Goal: Task Accomplishment & Management: Use online tool/utility

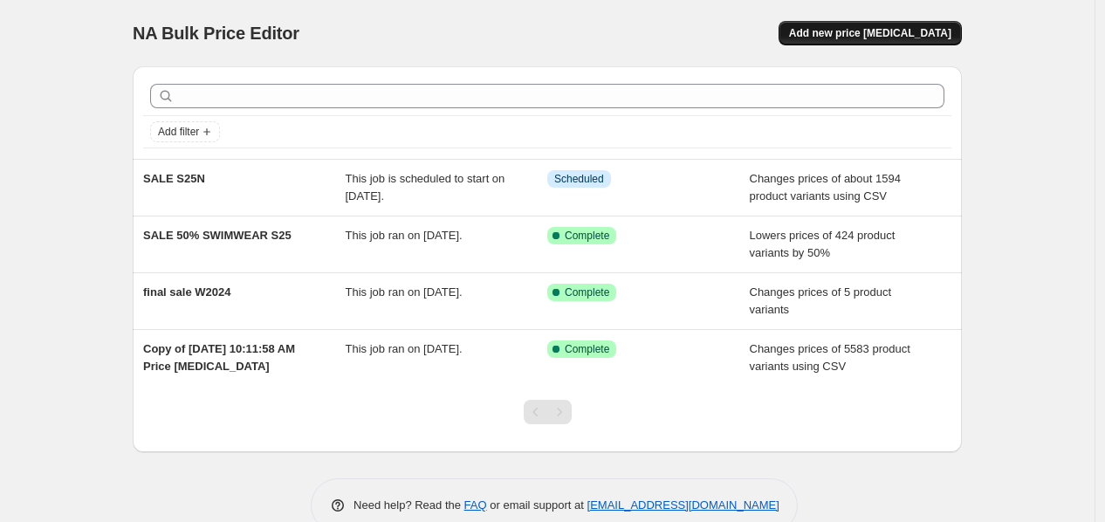
click at [867, 29] on span "Add new price change job" at bounding box center [870, 33] width 162 height 14
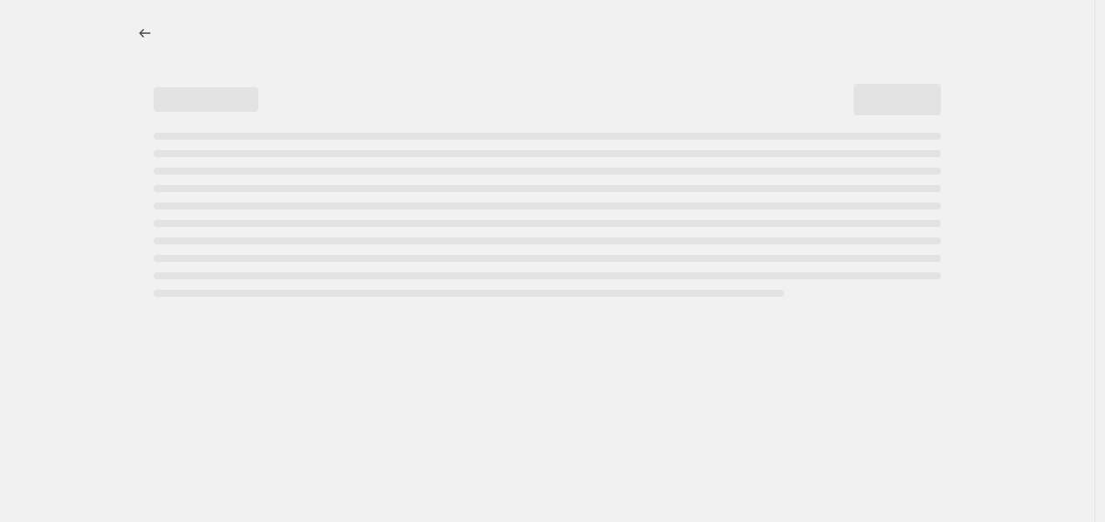
select select "percentage"
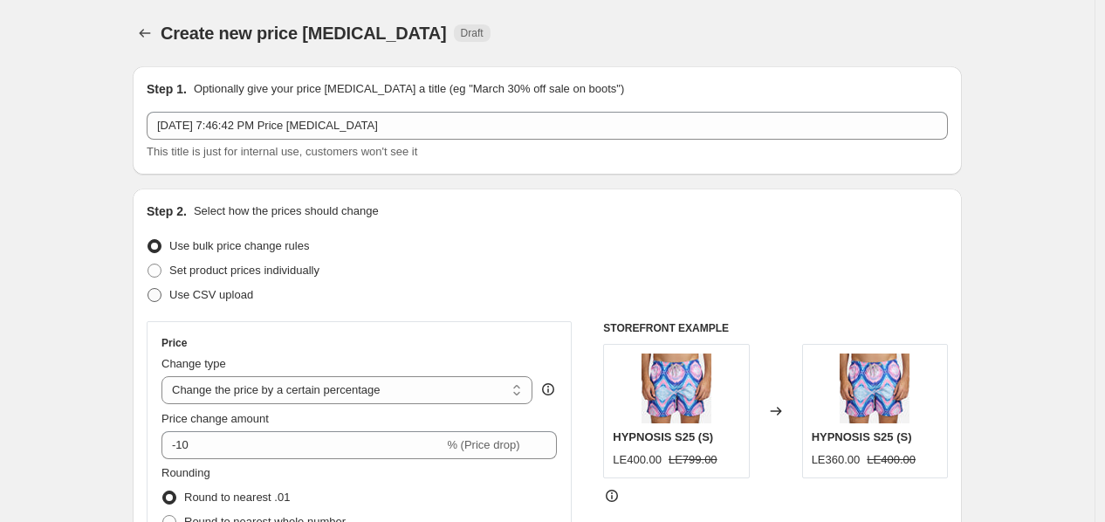
click at [214, 300] on span "Use CSV upload" at bounding box center [211, 294] width 84 height 13
click at [148, 289] on input "Use CSV upload" at bounding box center [147, 288] width 1 height 1
radio input "true"
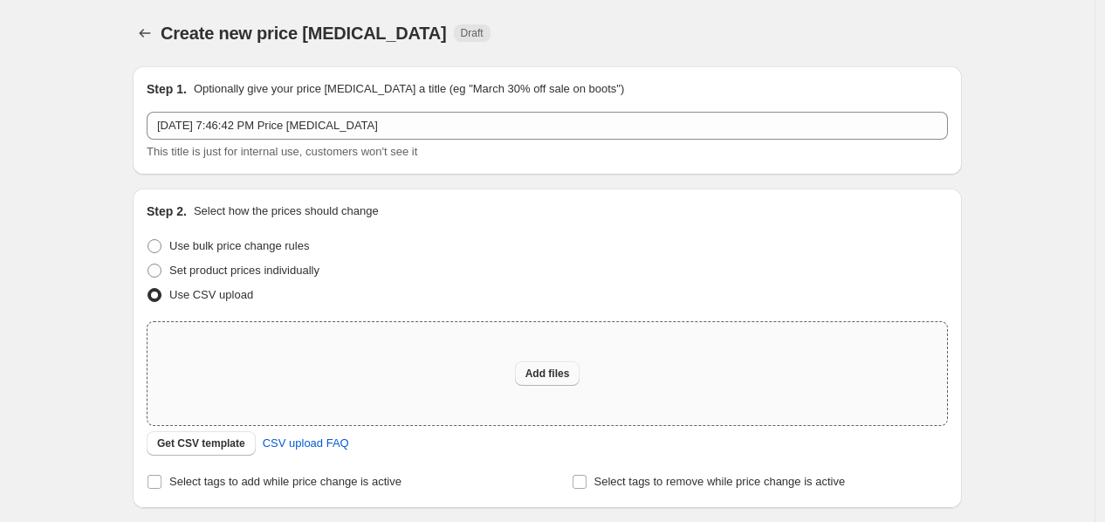
click at [536, 383] on button "Add files" at bounding box center [547, 373] width 65 height 24
type input "C:\fakepath\FINAL SALE S25N.csv - SALE S25N.csv.csv.csv"
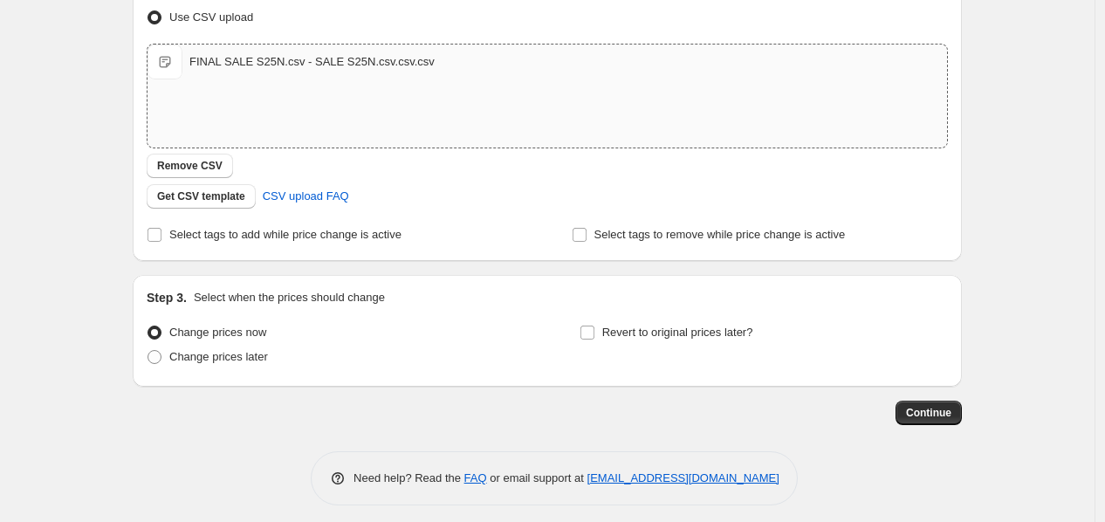
scroll to position [285, 0]
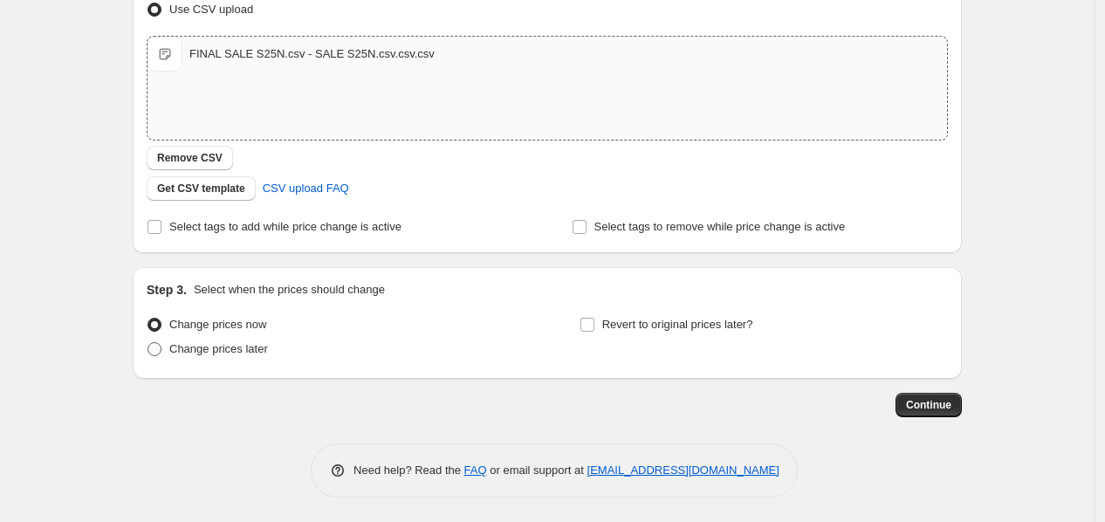
click at [201, 356] on span "Change prices later" at bounding box center [218, 348] width 99 height 17
click at [148, 343] on input "Change prices later" at bounding box center [147, 342] width 1 height 1
radio input "true"
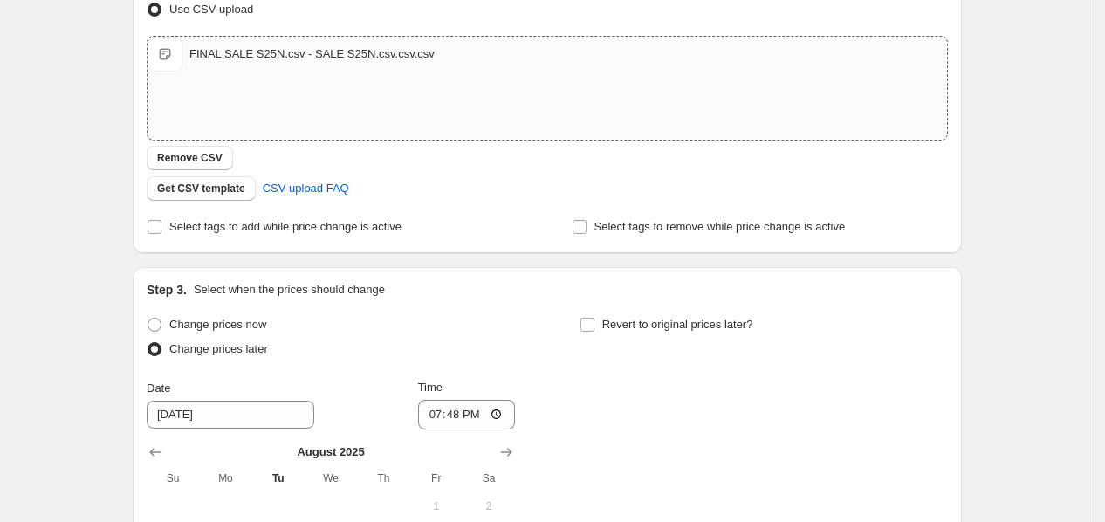
click at [552, 182] on div "Get CSV template CSV upload FAQ" at bounding box center [547, 188] width 801 height 24
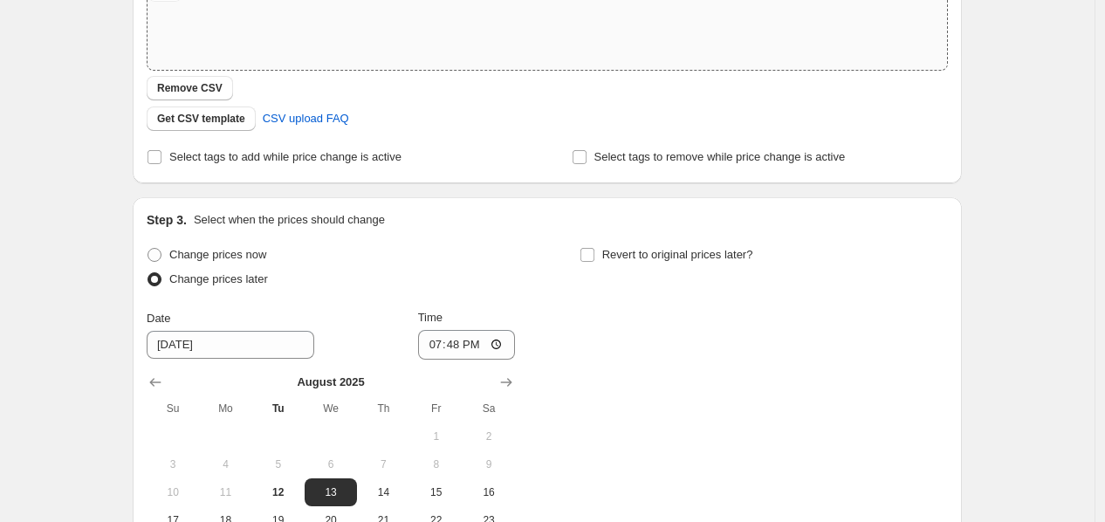
scroll to position [463, 0]
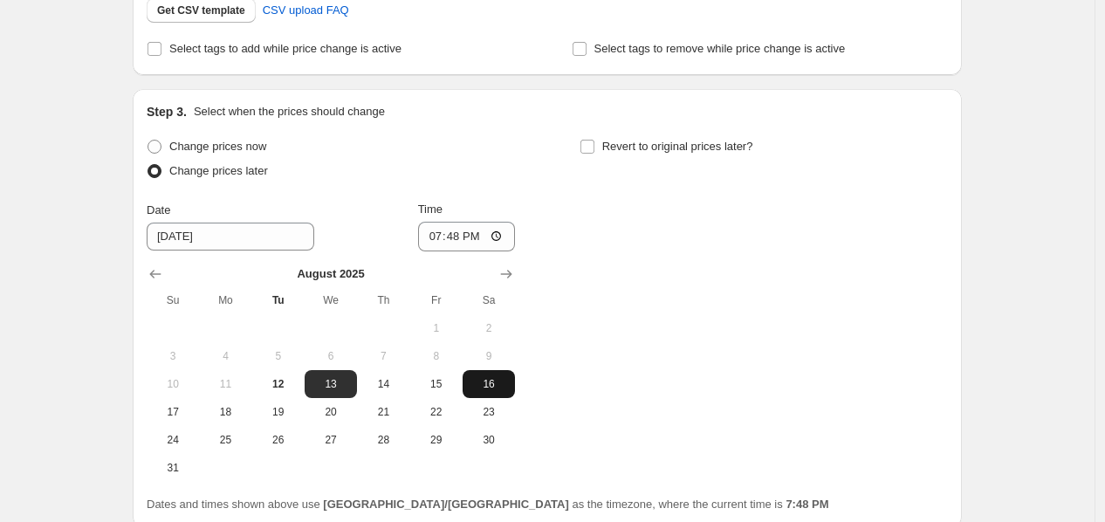
click at [487, 382] on span "16" at bounding box center [489, 384] width 38 height 14
type input "[DATE]"
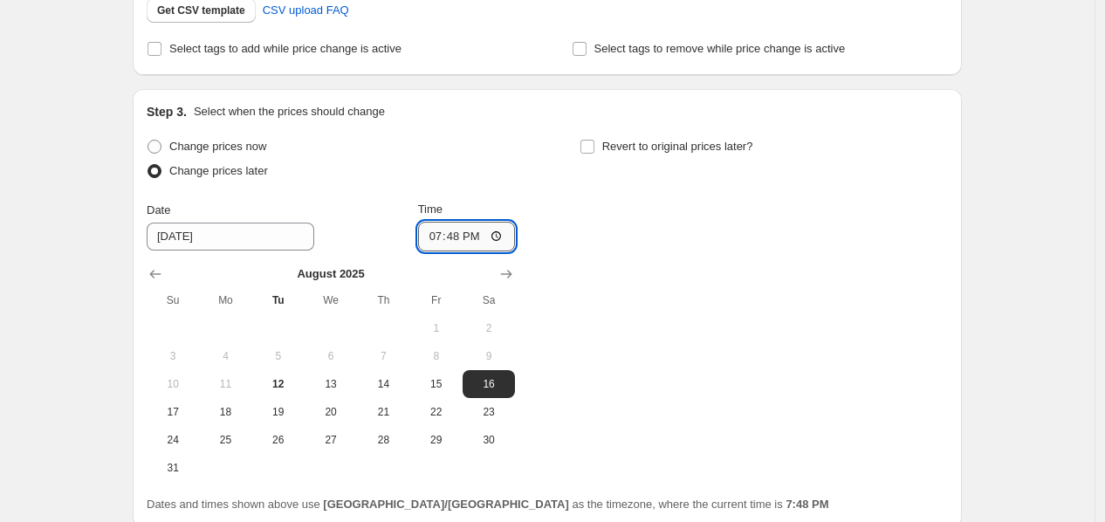
click at [431, 237] on input "19:48" at bounding box center [467, 237] width 98 height 30
type input "23:00"
click at [626, 289] on div "Change prices now Change prices later Date 8/16/2025 Time 23:00 August 2025 Su …" at bounding box center [547, 307] width 801 height 347
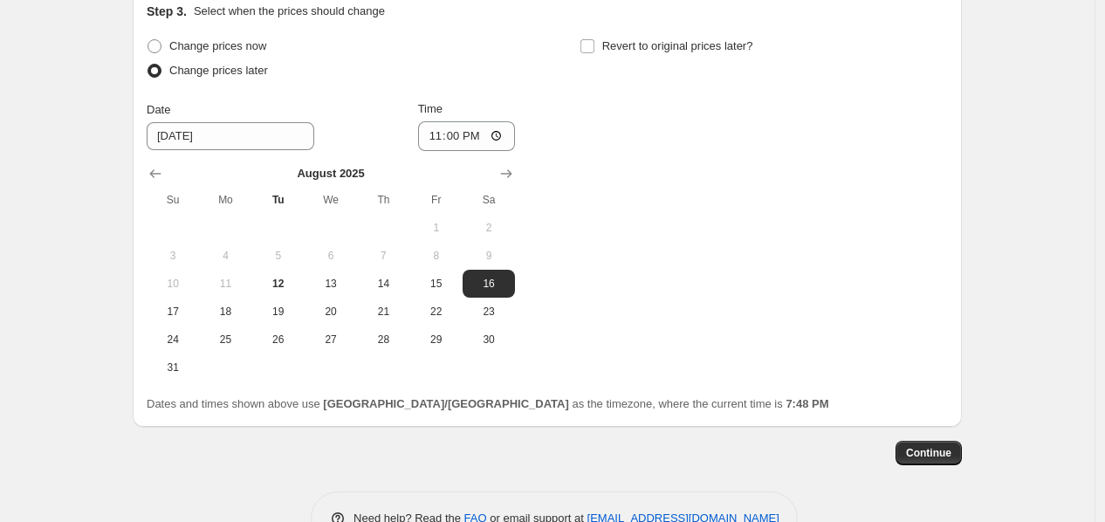
scroll to position [612, 0]
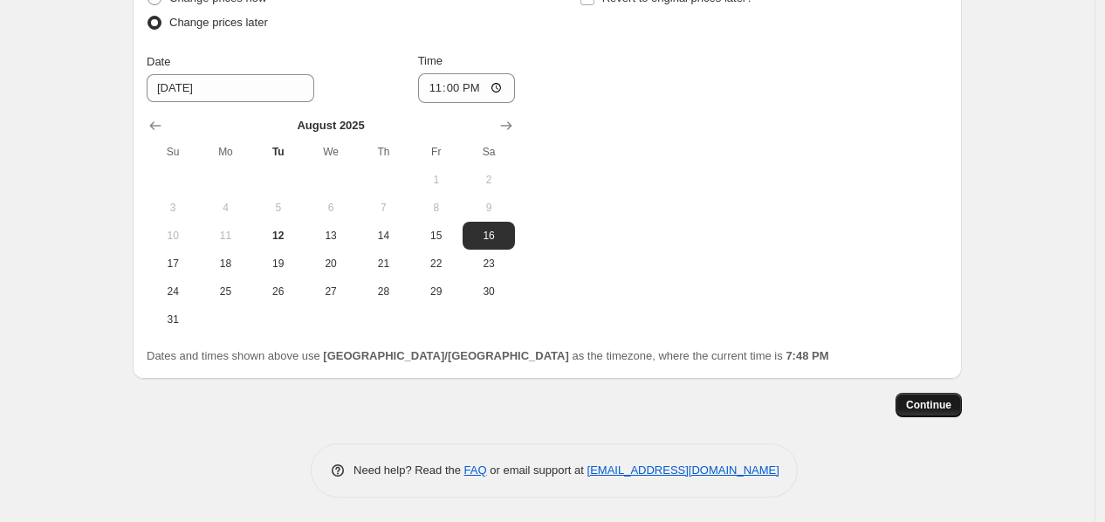
click at [948, 411] on button "Continue" at bounding box center [928, 405] width 66 height 24
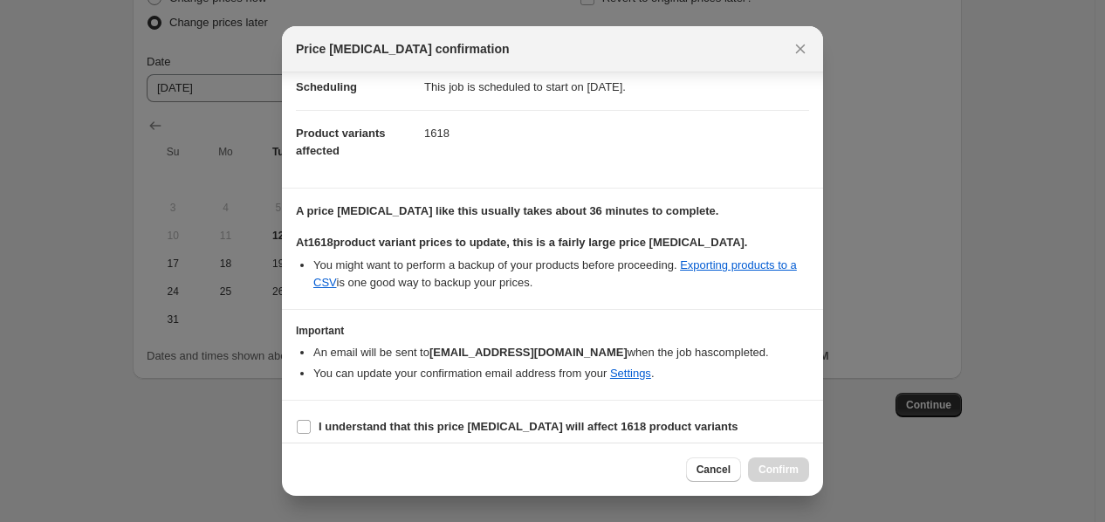
scroll to position [49, 0]
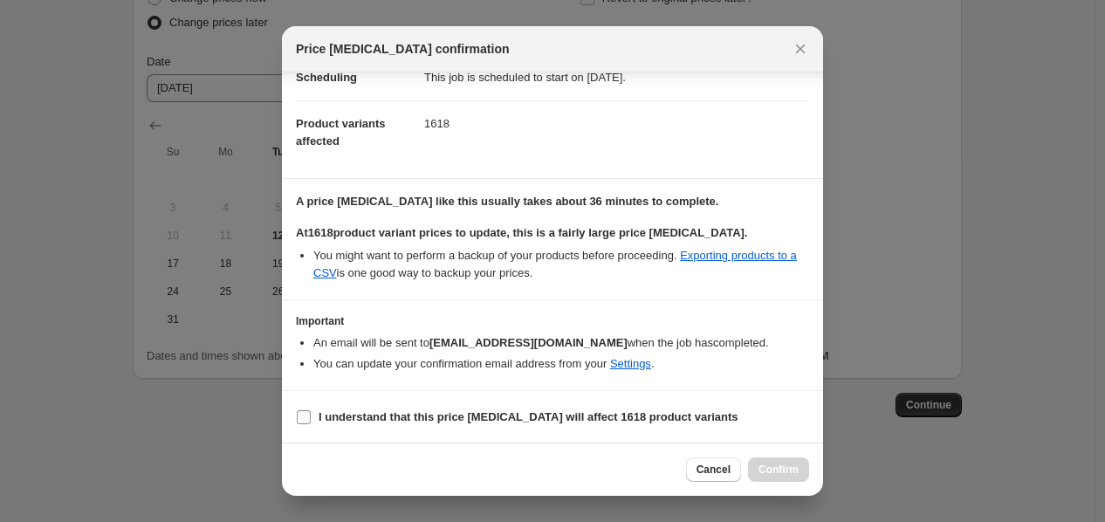
click at [465, 405] on label "I understand that this price change job will affect 1618 product variants" at bounding box center [517, 417] width 442 height 24
click at [311, 410] on input "I understand that this price change job will affect 1618 product variants" at bounding box center [304, 417] width 14 height 14
checkbox input "true"
click at [801, 471] on button "Confirm" at bounding box center [778, 469] width 61 height 24
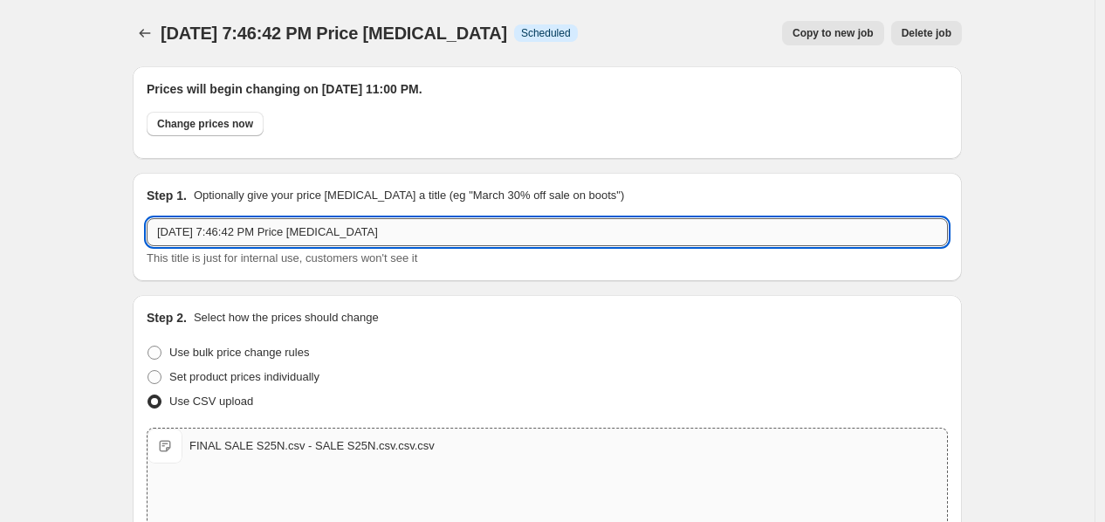
click at [230, 238] on input "[DATE] 7:46:42 PM Price [MEDICAL_DATA]" at bounding box center [547, 232] width 801 height 28
type input "FINAL SALE S25N"
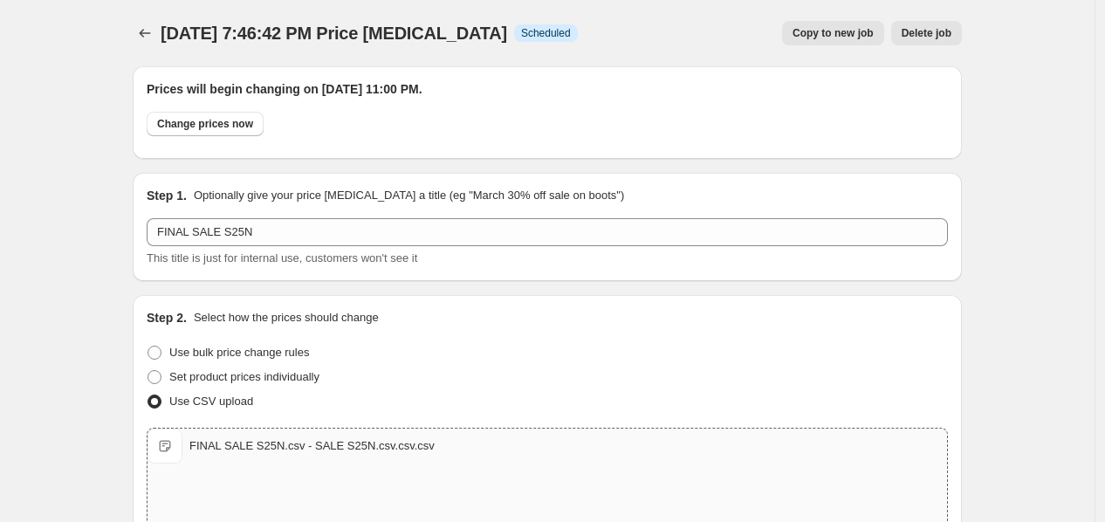
click at [142, 33] on icon "Price change jobs" at bounding box center [144, 32] width 17 height 17
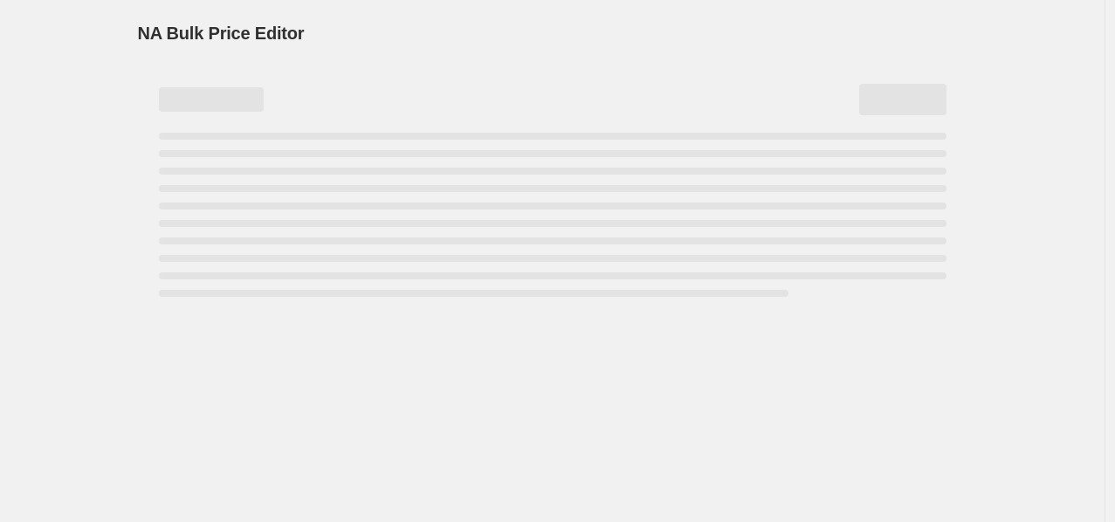
click at [67, 99] on div "NA Bulk Price Editor. This page is ready NA Bulk Price Editor" at bounding box center [552, 261] width 1104 height 522
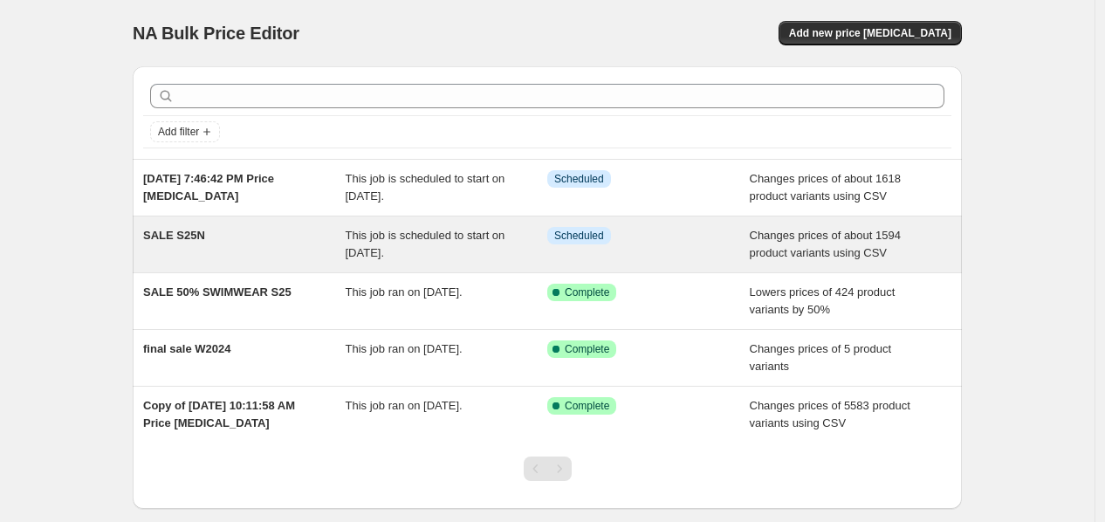
click at [181, 240] on span "SALE S25N" at bounding box center [174, 235] width 62 height 13
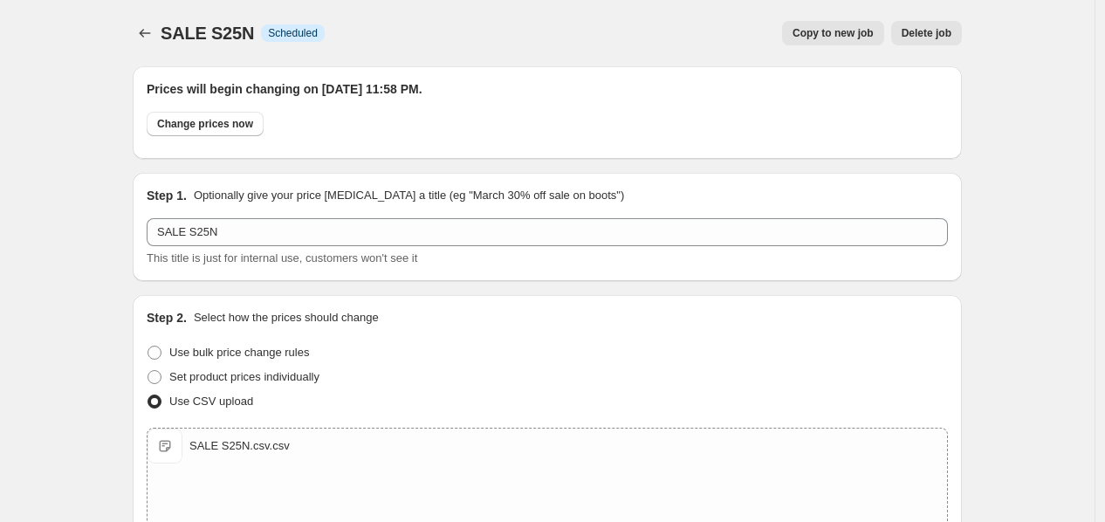
click at [927, 38] on span "Delete job" at bounding box center [927, 33] width 50 height 14
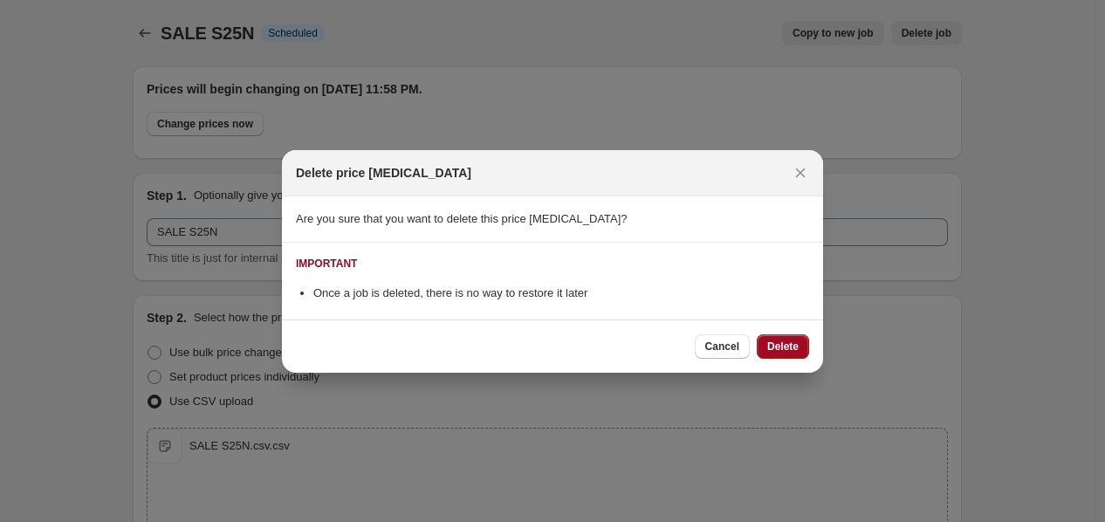
click at [774, 343] on span "Delete" at bounding box center [782, 347] width 31 height 14
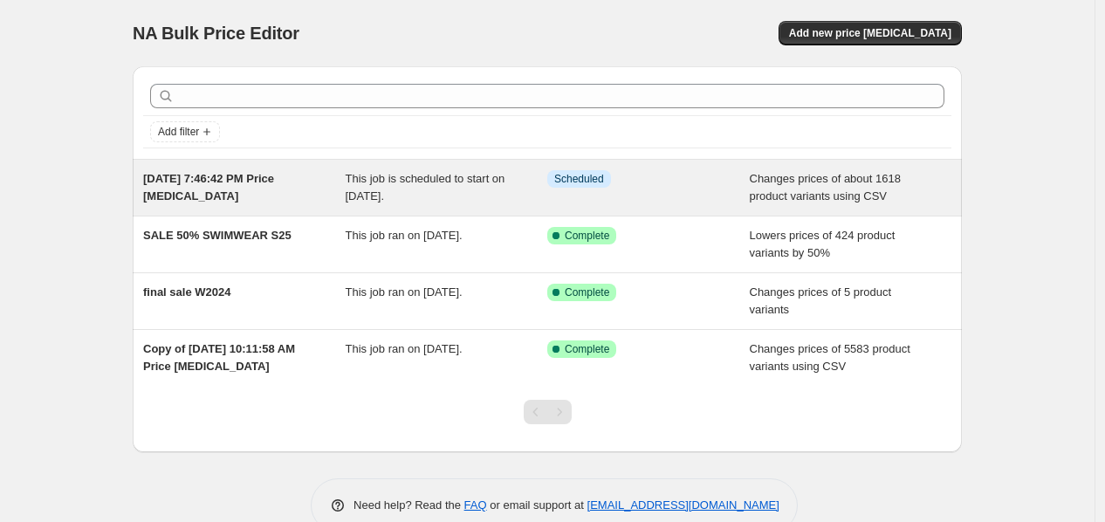
click at [206, 176] on span "[DATE] 7:46:42 PM Price [MEDICAL_DATA]" at bounding box center [208, 187] width 131 height 31
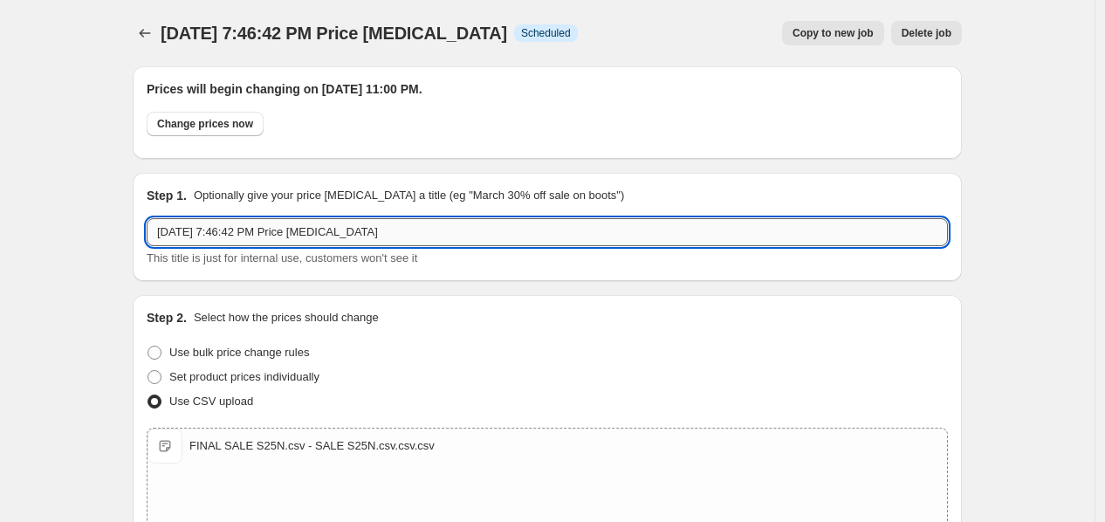
click at [259, 231] on input "[DATE] 7:46:42 PM Price [MEDICAL_DATA]" at bounding box center [547, 232] width 801 height 28
type input "FINAL SALE S25N"
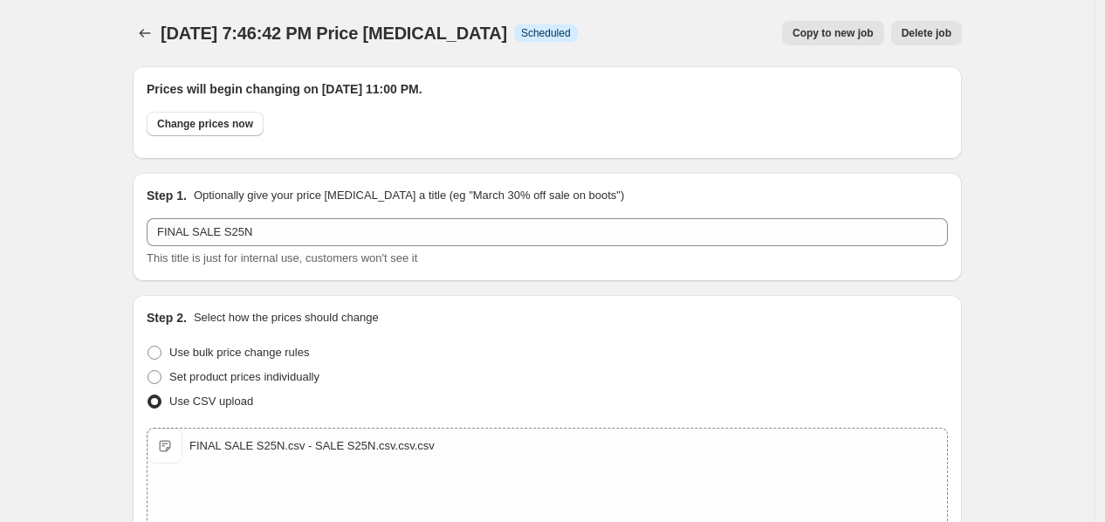
drag, startPoint x: 346, startPoint y: 49, endPoint x: 346, endPoint y: 38, distance: 11.3
click at [346, 48] on div "[DATE] 7:46:42 PM Price [MEDICAL_DATA]. This page is ready [DATE] 7:46:42 PM Pr…" at bounding box center [547, 33] width 829 height 66
click at [346, 38] on span "[DATE] 7:46:42 PM Price [MEDICAL_DATA]" at bounding box center [334, 33] width 346 height 19
click at [347, 28] on span "[DATE] 7:46:42 PM Price [MEDICAL_DATA]" at bounding box center [334, 33] width 346 height 19
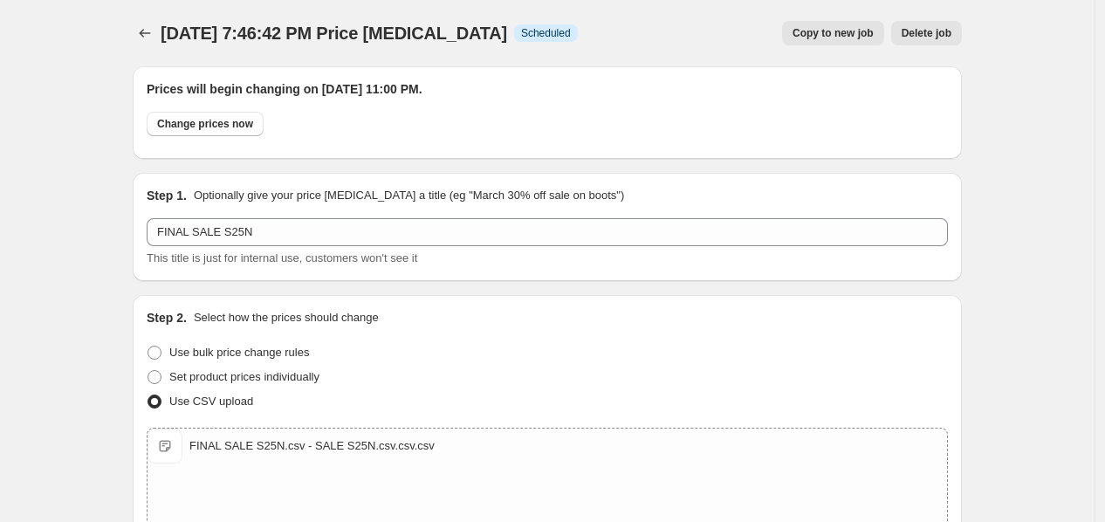
click at [147, 28] on icon "Price change jobs" at bounding box center [144, 32] width 17 height 17
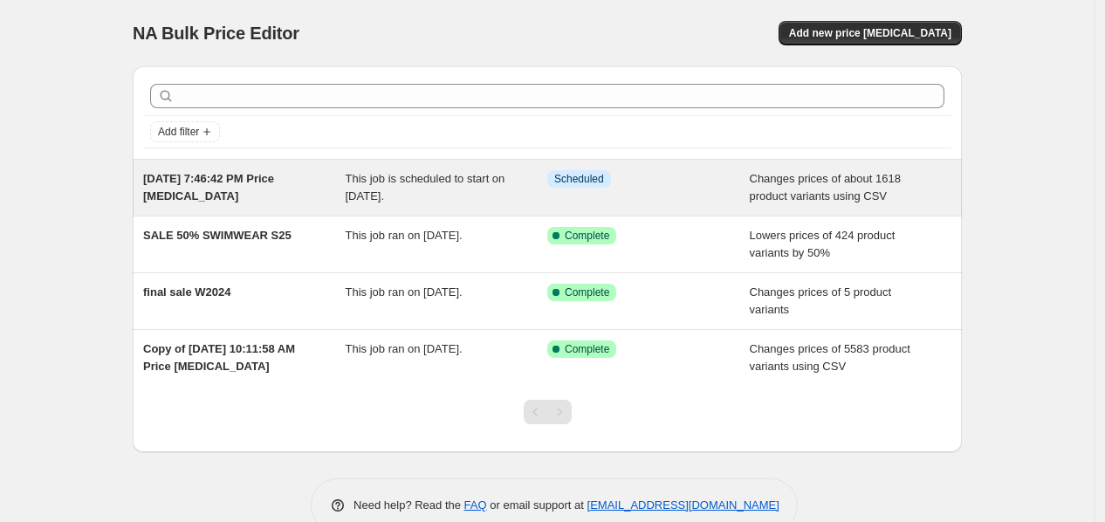
click at [216, 184] on span "[DATE] 7:46:42 PM Price [MEDICAL_DATA]" at bounding box center [208, 187] width 131 height 31
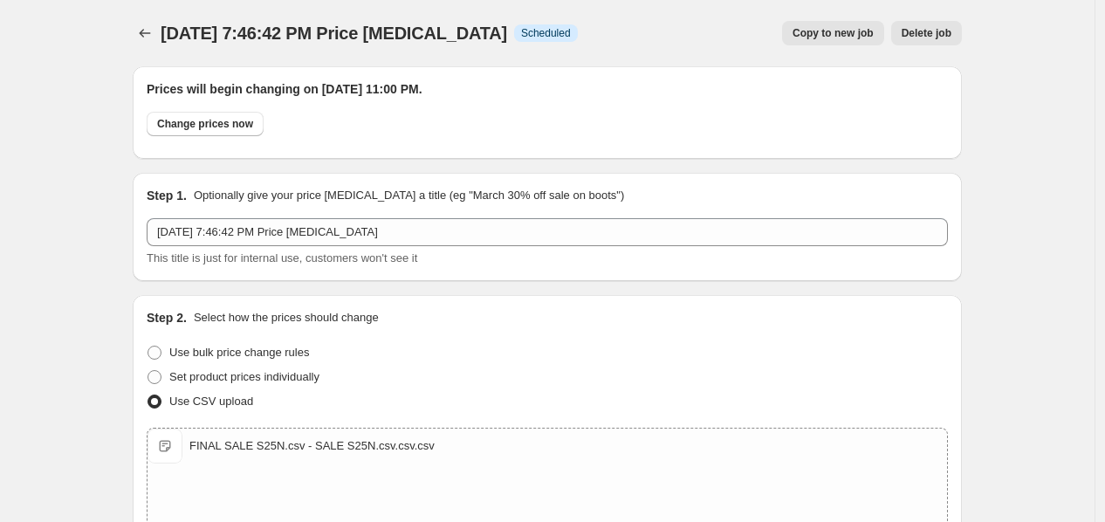
click at [824, 28] on span "Copy to new job" at bounding box center [832, 33] width 81 height 14
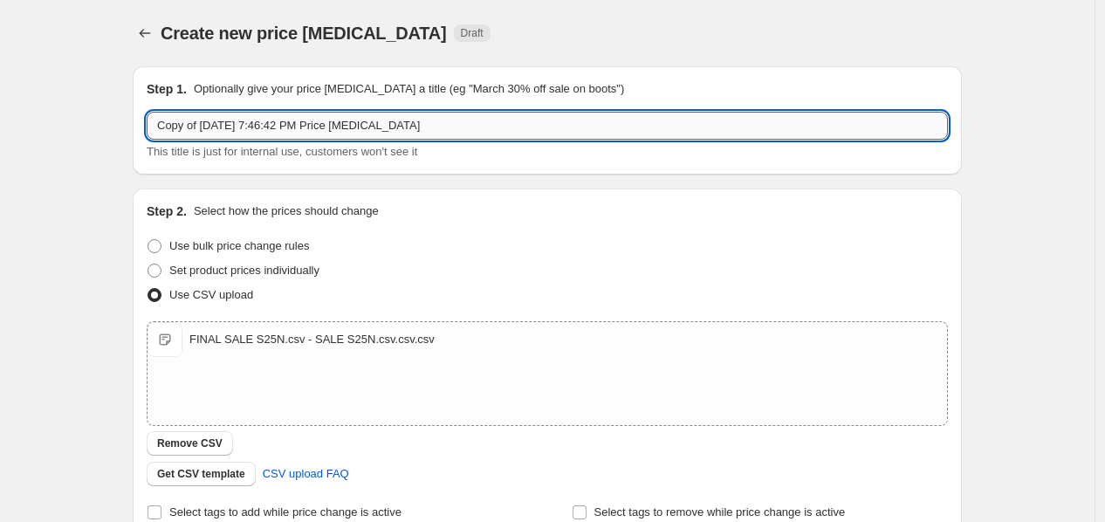
click at [314, 127] on input "Copy of [DATE] 7:46:42 PM Price [MEDICAL_DATA]" at bounding box center [547, 126] width 801 height 28
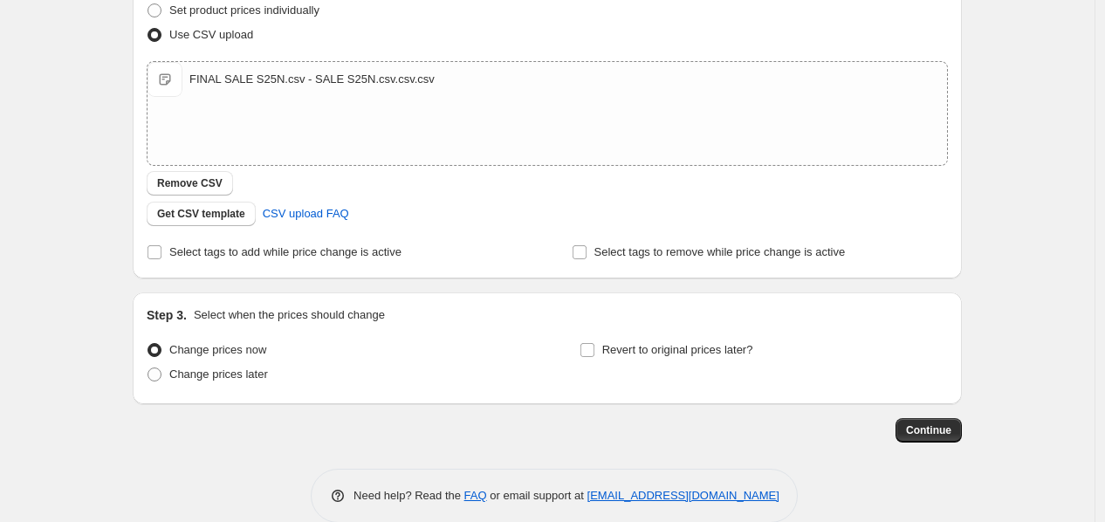
scroll to position [285, 0]
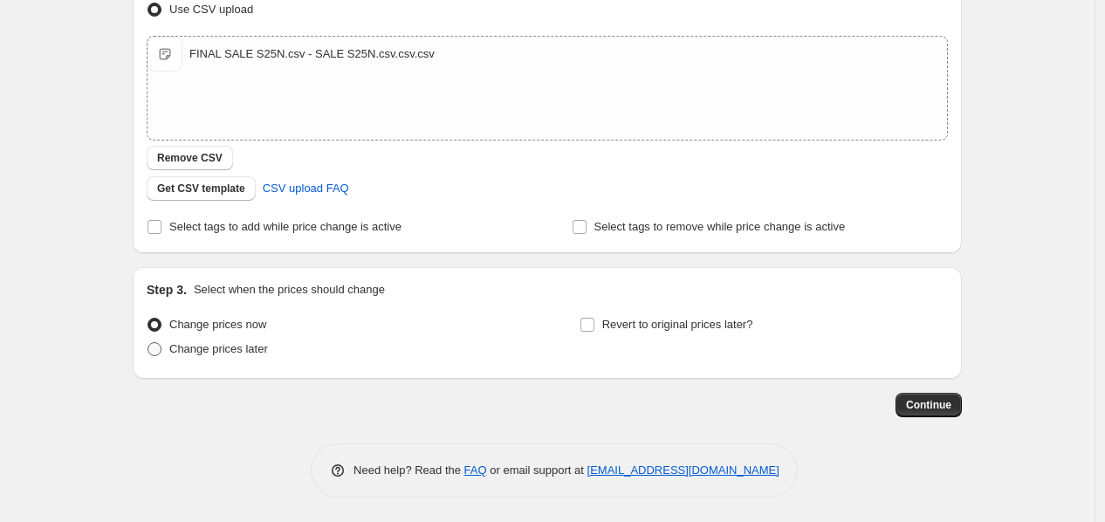
type input "SALE S25N"
click at [242, 357] on label "Change prices later" at bounding box center [207, 349] width 121 height 24
click at [148, 343] on input "Change prices later" at bounding box center [147, 342] width 1 height 1
radio input "true"
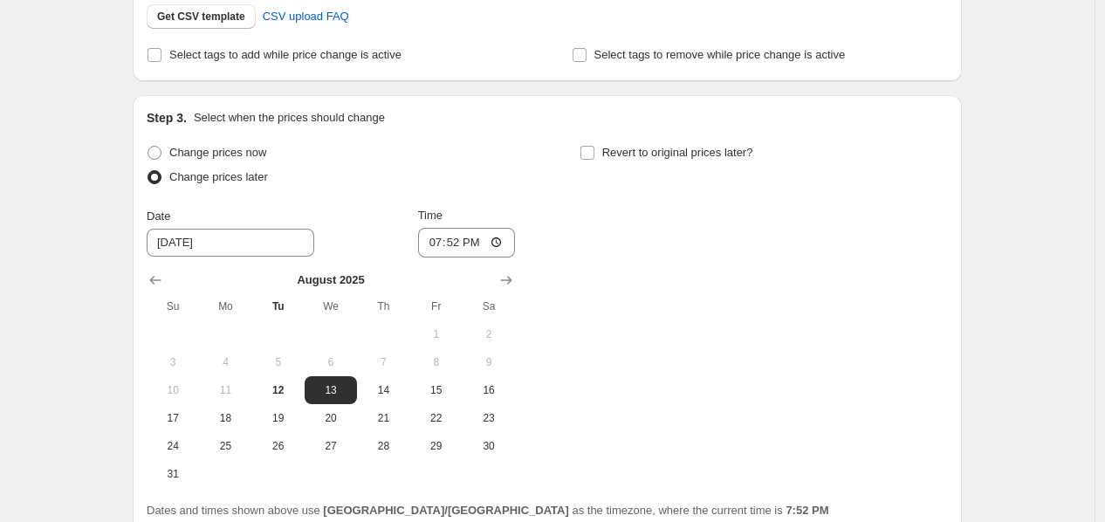
scroll to position [534, 0]
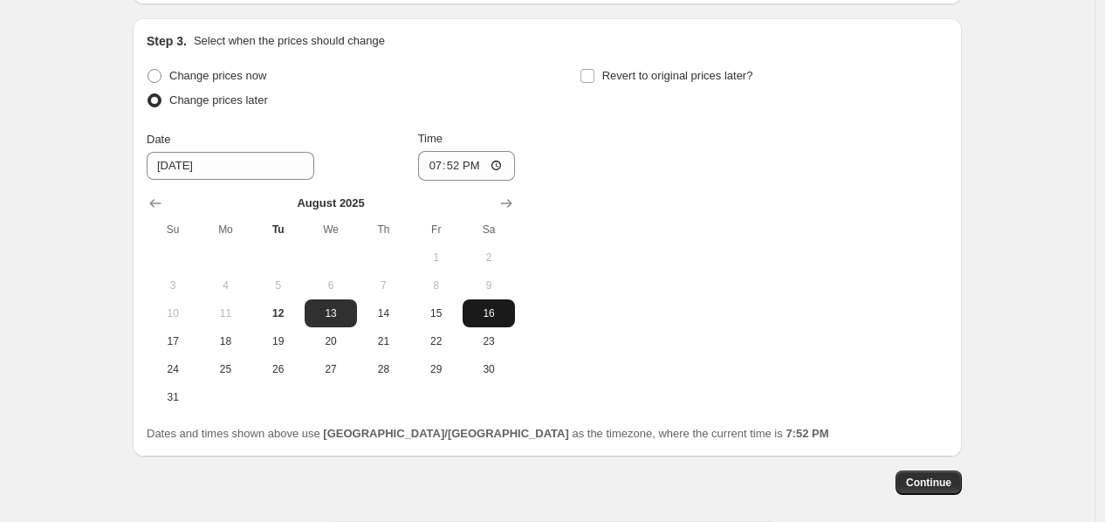
click at [490, 312] on span "16" at bounding box center [489, 313] width 38 height 14
type input "[DATE]"
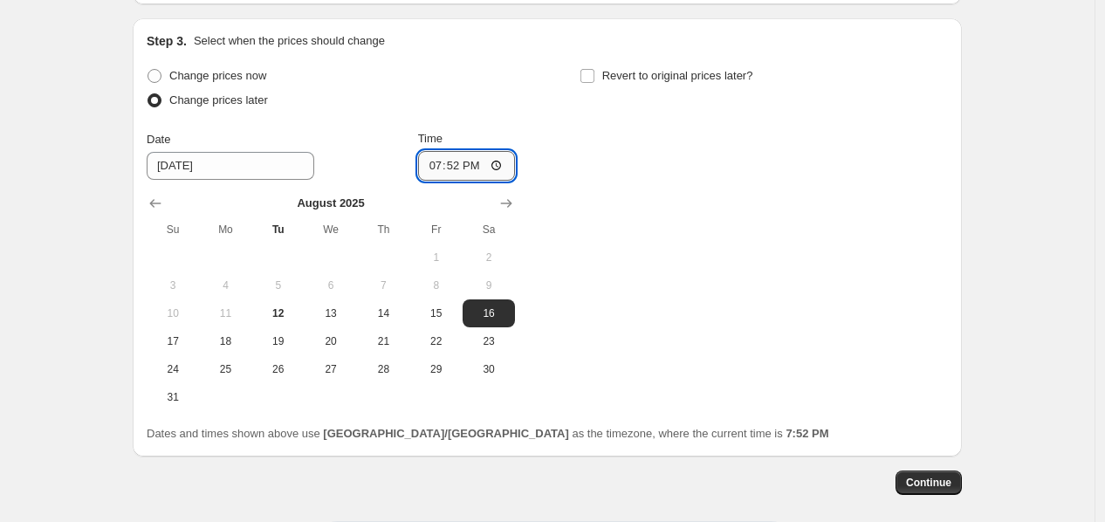
click at [442, 167] on input "19:52" at bounding box center [467, 166] width 98 height 30
type input "23:00"
click at [939, 485] on span "Continue" at bounding box center [928, 483] width 45 height 14
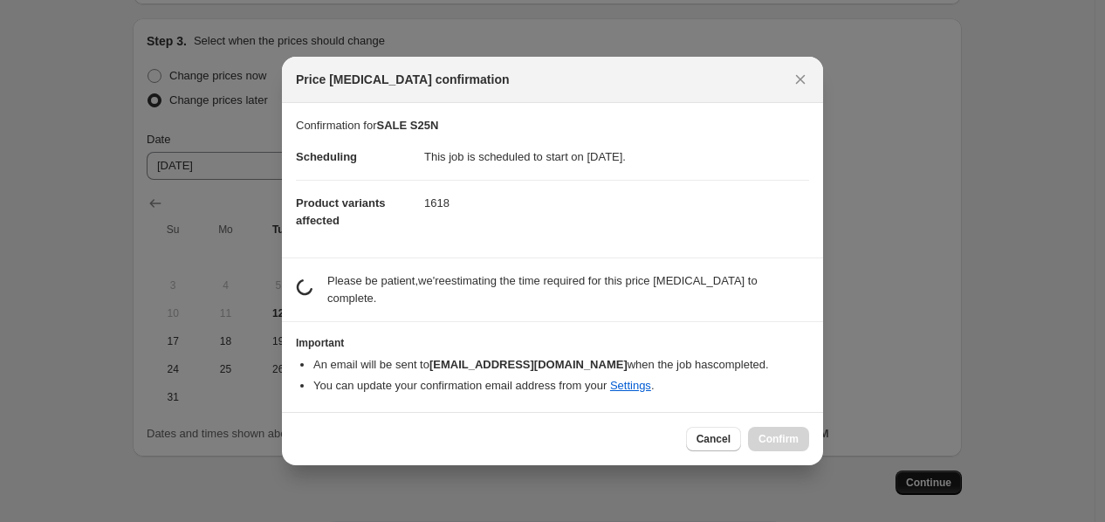
scroll to position [0, 0]
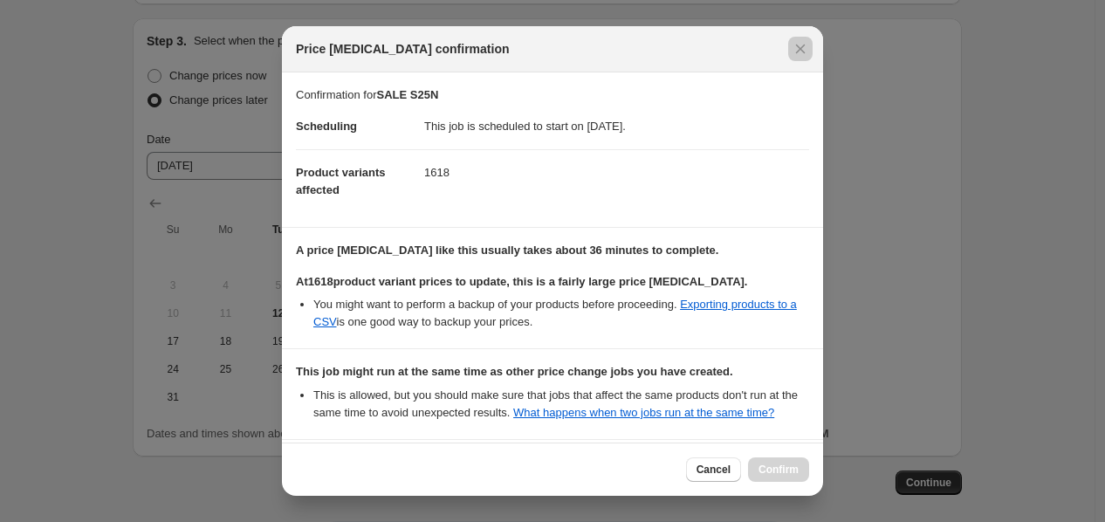
click at [831, 190] on div at bounding box center [552, 261] width 1105 height 522
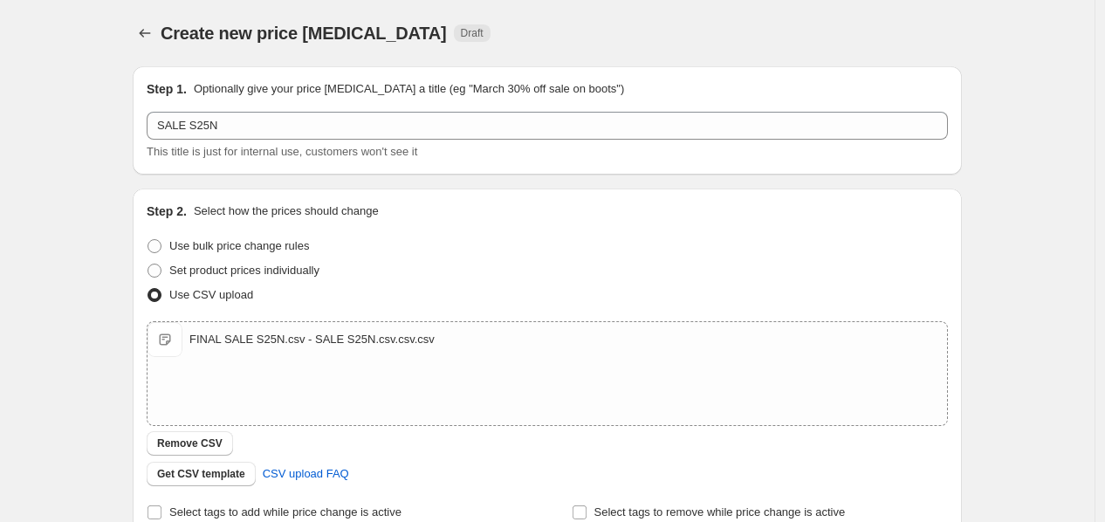
scroll to position [534, 0]
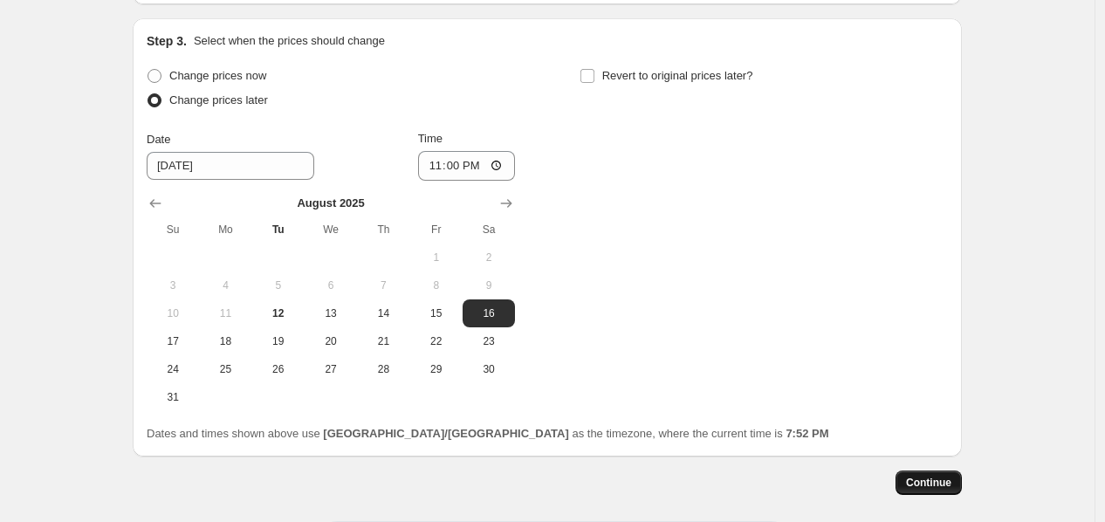
click at [925, 476] on span "Continue" at bounding box center [928, 483] width 45 height 14
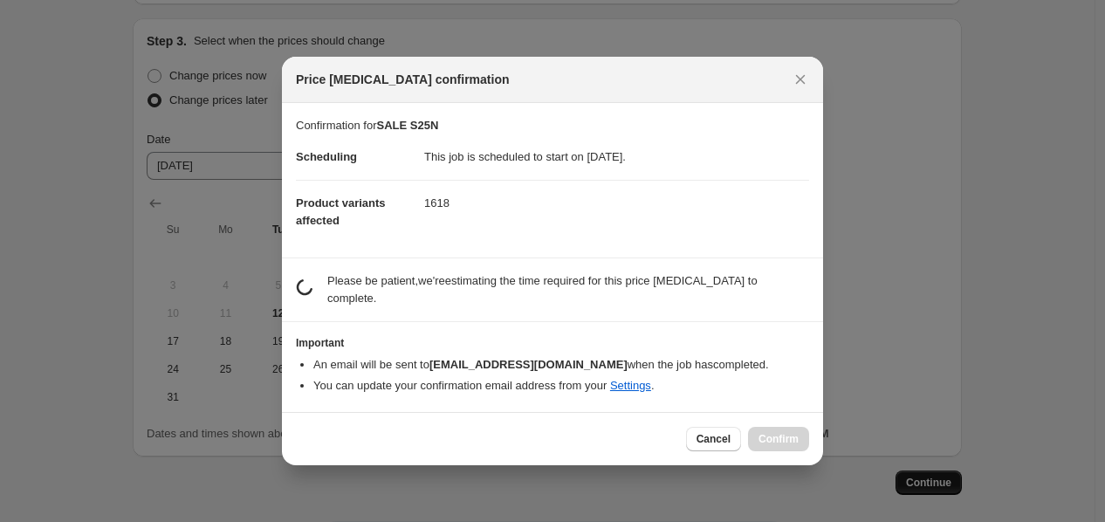
scroll to position [0, 0]
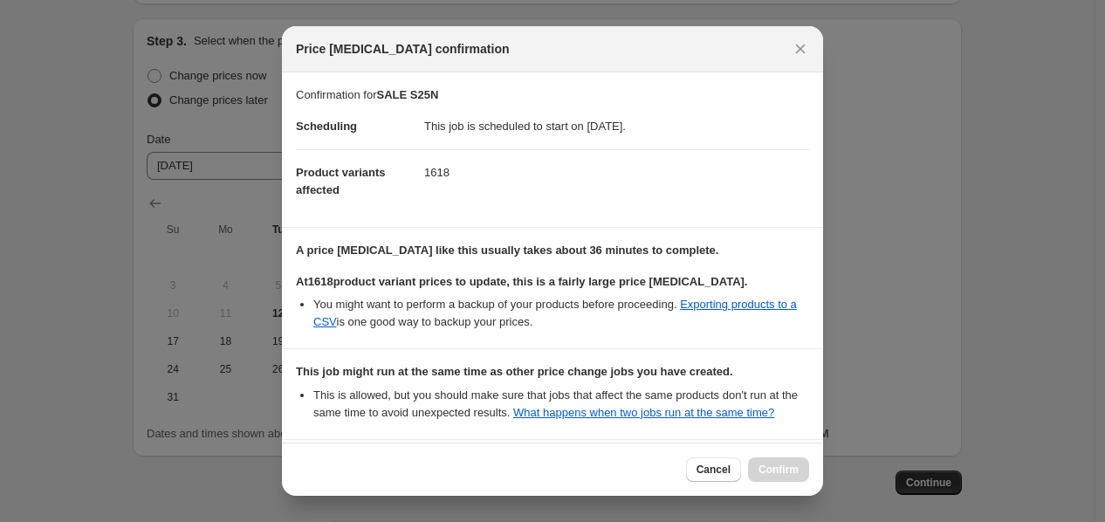
drag, startPoint x: 813, startPoint y: 148, endPoint x: 813, endPoint y: 326, distance: 177.2
click at [813, 326] on div "Confirmation for SALE S25N Scheduling This job is scheduled to start on [DATE].…" at bounding box center [552, 257] width 541 height 370
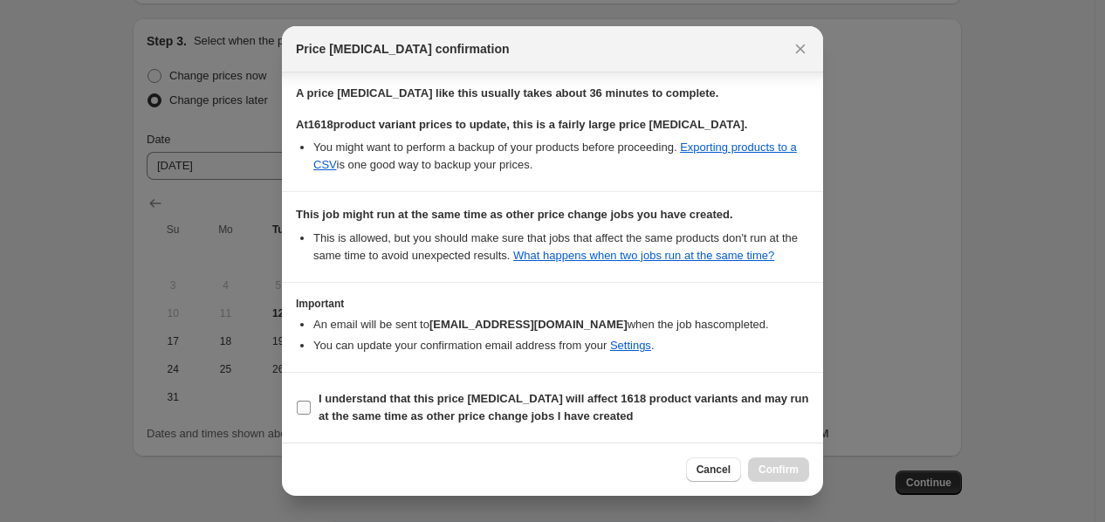
click at [373, 415] on b "I understand that this price [MEDICAL_DATA] will affect 1618 product variants a…" at bounding box center [564, 407] width 490 height 31
click at [311, 415] on input "I understand that this price [MEDICAL_DATA] will affect 1618 product variants a…" at bounding box center [304, 408] width 14 height 14
checkbox input "true"
click at [789, 465] on span "Confirm" at bounding box center [778, 470] width 40 height 14
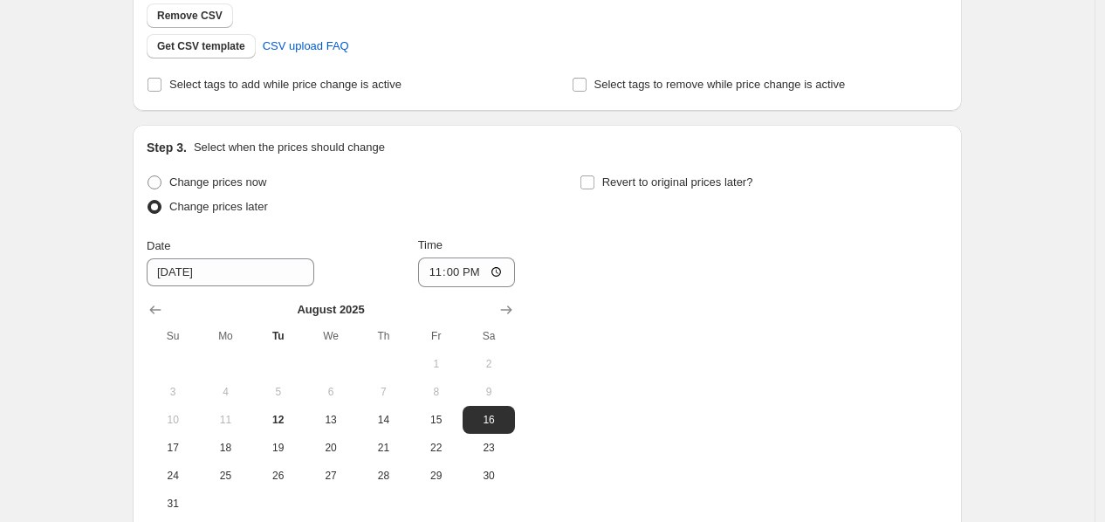
scroll to position [22, 0]
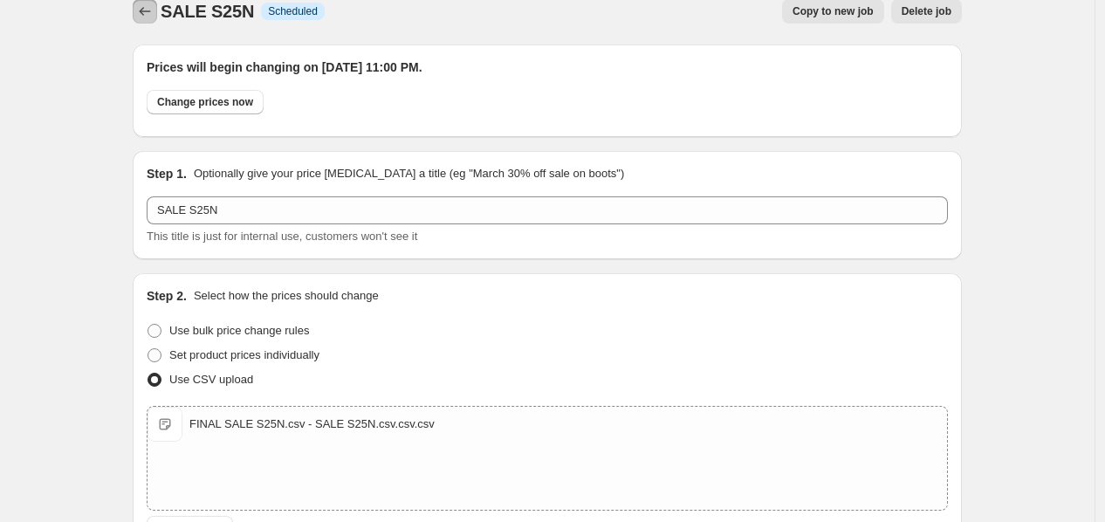
click at [151, 22] on button "Price change jobs" at bounding box center [145, 11] width 24 height 24
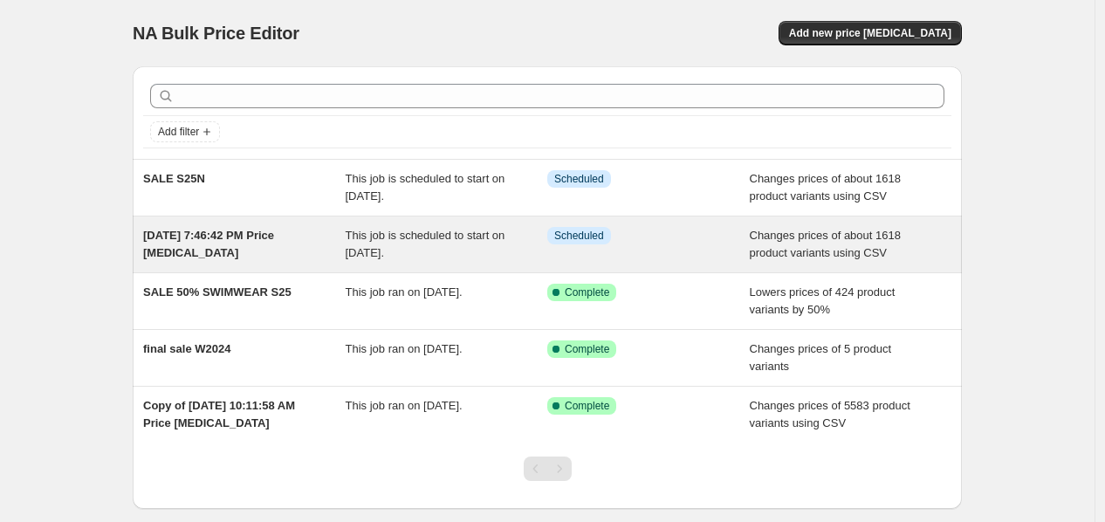
click at [193, 245] on span "[DATE] 7:46:42 PM Price [MEDICAL_DATA]" at bounding box center [208, 244] width 131 height 31
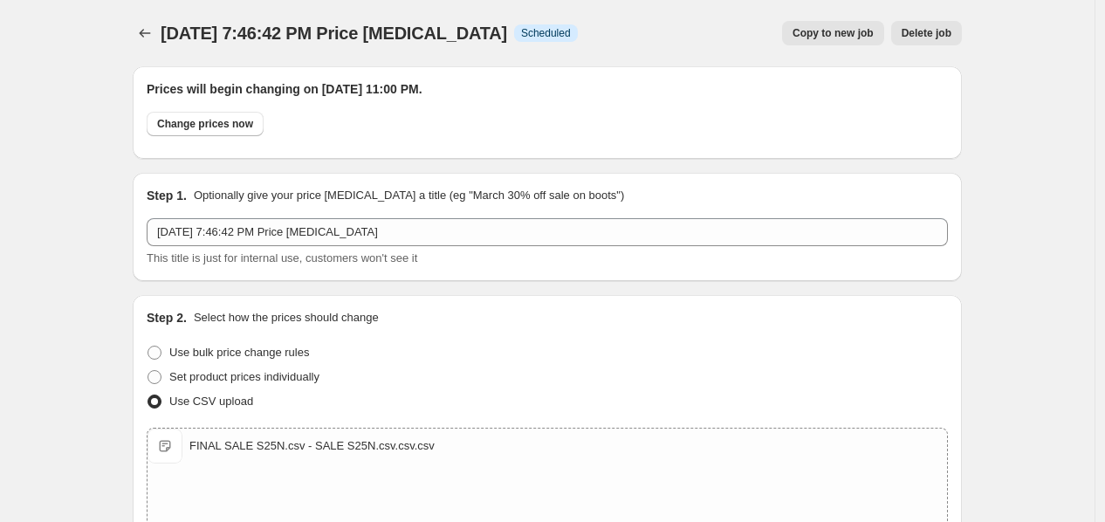
click at [940, 39] on span "Delete job" at bounding box center [927, 33] width 50 height 14
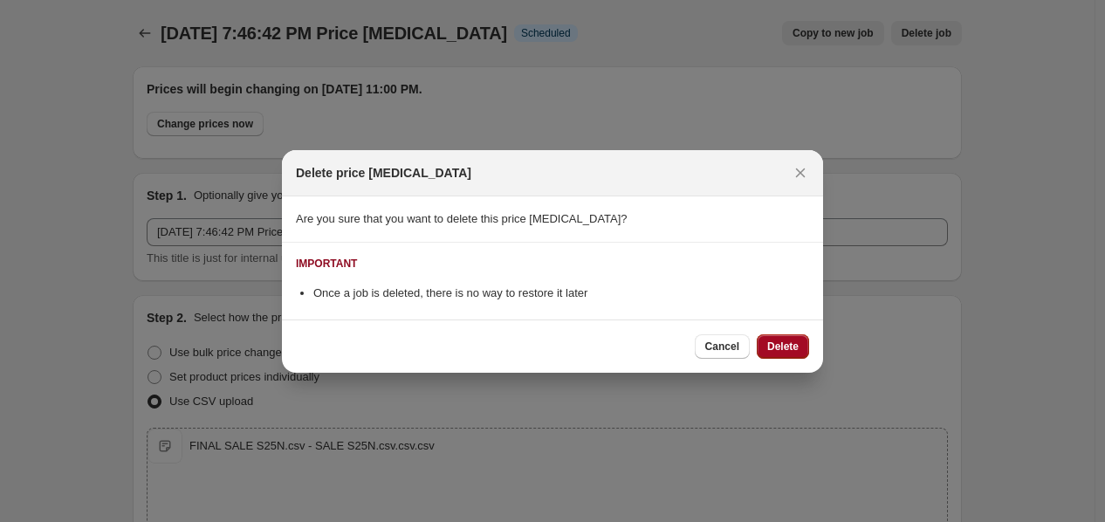
click at [792, 340] on span "Delete" at bounding box center [782, 347] width 31 height 14
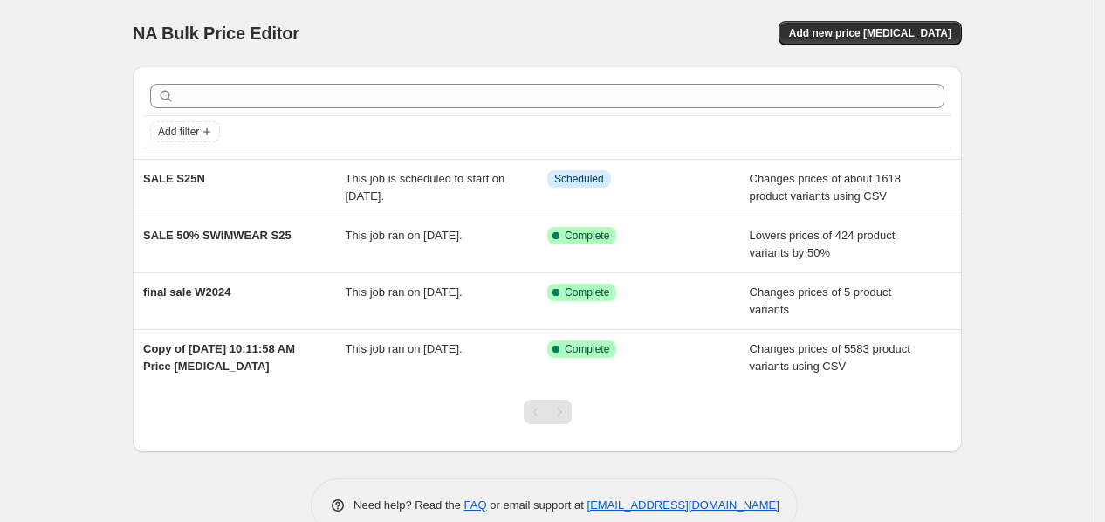
click at [1061, 156] on div "NA Bulk Price Editor. This page is ready NA Bulk Price Editor Add new price [ME…" at bounding box center [547, 279] width 1094 height 559
drag, startPoint x: 307, startPoint y: 38, endPoint x: 101, endPoint y: 51, distance: 206.3
click at [101, 51] on div "NA Bulk Price Editor. This page is ready NA Bulk Price Editor Add new price [ME…" at bounding box center [547, 279] width 1094 height 559
click at [214, 24] on span "NA Bulk Price Editor" at bounding box center [216, 33] width 167 height 19
